Goal: Task Accomplishment & Management: Manage account settings

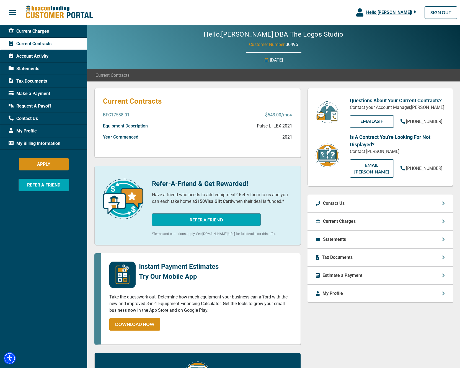
click at [339, 218] on p "Current Charges" at bounding box center [339, 221] width 33 height 7
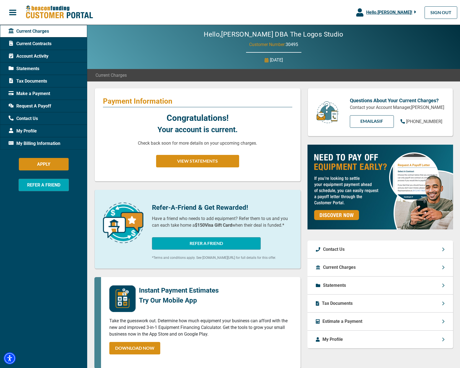
click at [35, 130] on span "My Profile" at bounding box center [23, 131] width 28 height 7
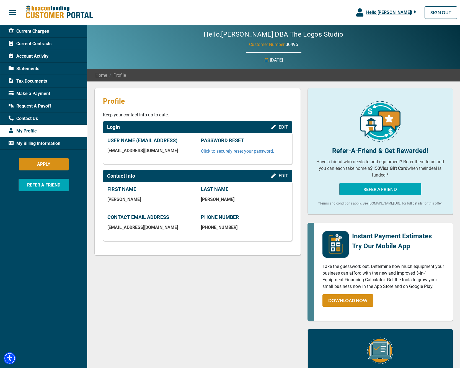
click at [32, 93] on span "Make a Payment" at bounding box center [30, 93] width 42 height 7
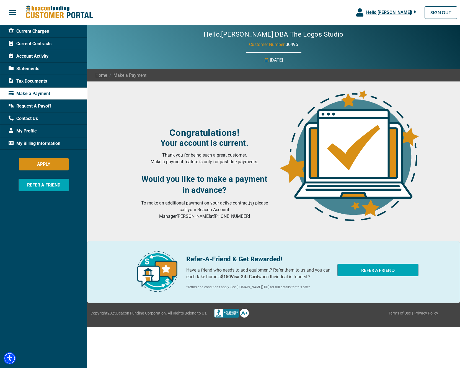
click at [123, 77] on span "Make a Payment" at bounding box center [126, 75] width 39 height 7
click at [35, 56] on span "Account Activity" at bounding box center [29, 56] width 40 height 7
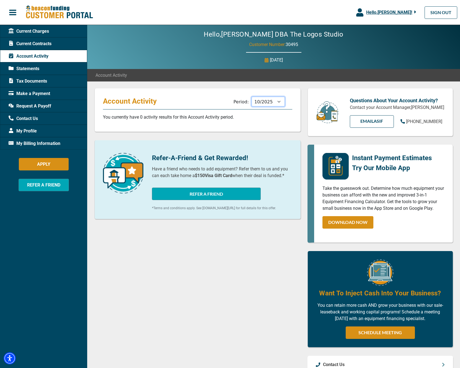
click at [265, 104] on select "11/2025 10/2025 09/2025 08/2025 07/2025 06/2025 05/2025 04/2025 03/2025 02/2025…" at bounding box center [268, 102] width 33 height 10
click at [270, 104] on select "11/2025 10/2025 09/2025 08/2025 07/2025 06/2025 05/2025 04/2025 03/2025 02/2025…" at bounding box center [268, 102] width 33 height 10
click at [252, 97] on select "11/2025 10/2025 09/2025 08/2025 07/2025 06/2025 05/2025 04/2025 03/2025 02/2025…" at bounding box center [268, 102] width 33 height 10
click at [268, 105] on select "11/2025 10/2025 09/2025 08/2025 07/2025 06/2025 05/2025 04/2025 03/2025 02/2025…" at bounding box center [268, 102] width 33 height 10
select select "11/2025"
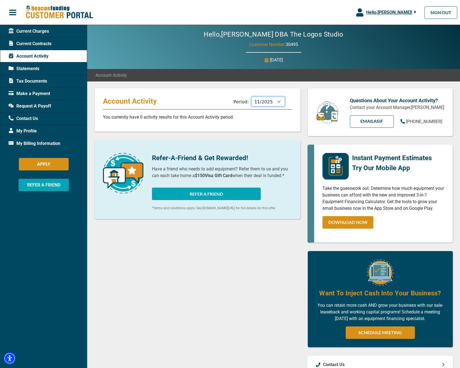
click at [252, 97] on select "11/2025 10/2025 09/2025 08/2025 07/2025 06/2025 05/2025 04/2025 03/2025 02/2025…" at bounding box center [268, 102] width 33 height 10
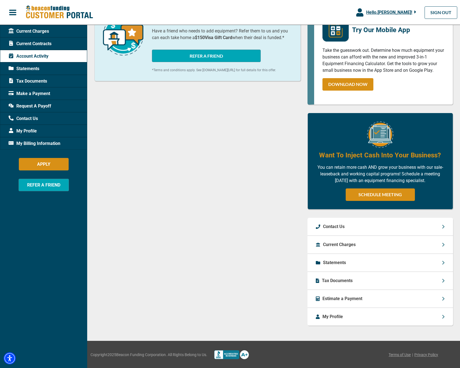
scroll to position [139, 0]
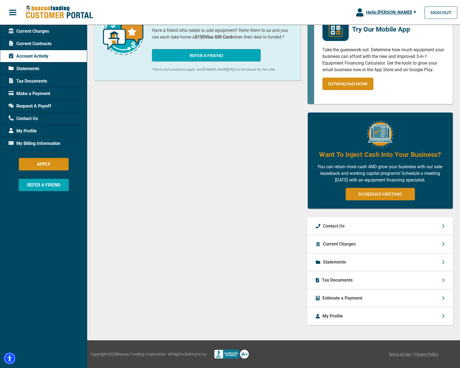
click at [342, 278] on p "Tax Documents" at bounding box center [337, 280] width 31 height 7
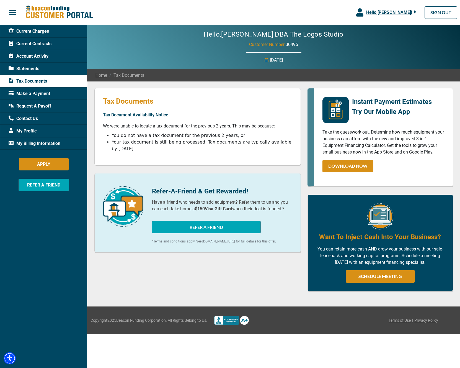
click at [36, 32] on span "Current Charges" at bounding box center [29, 31] width 40 height 7
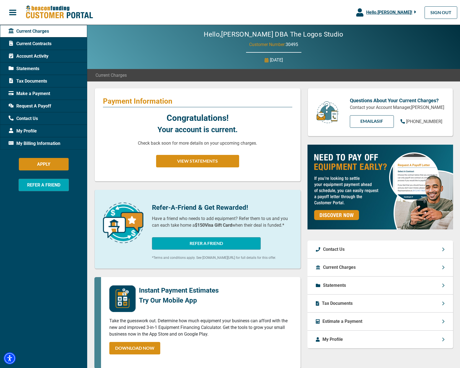
click at [207, 358] on div "Instant Payment Estimates Try Our Mobile App Take the guesswork out. Determine …" at bounding box center [197, 322] width 207 height 91
